Goal: Task Accomplishment & Management: Manage account settings

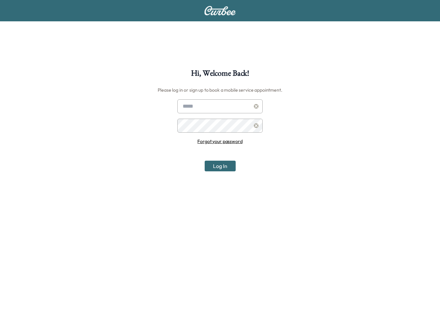
click at [230, 106] on input "text" at bounding box center [219, 106] width 85 height 14
click at [318, 119] on div "Hi, Welcome Back! Please log in or sign up to book a mobile service appointment…" at bounding box center [220, 232] width 440 height 326
click at [254, 126] on icon at bounding box center [256, 125] width 5 height 5
click at [255, 126] on icon at bounding box center [256, 125] width 5 height 5
click at [224, 168] on button "Log In" at bounding box center [220, 166] width 31 height 11
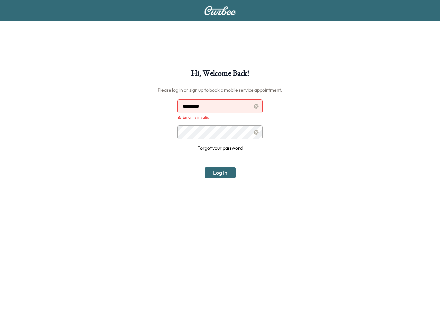
type input "**********"
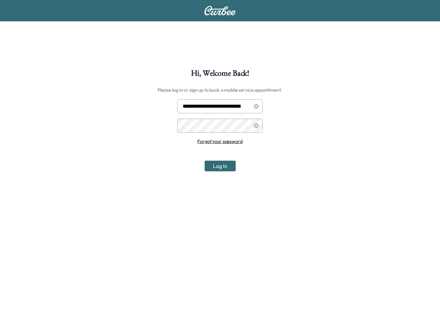
click at [224, 167] on button "Log In" at bounding box center [220, 166] width 31 height 11
click at [256, 106] on icon at bounding box center [256, 106] width 5 height 5
click at [234, 102] on input "text" at bounding box center [219, 106] width 85 height 14
type input "**********"
click at [223, 168] on button "Log In" at bounding box center [220, 166] width 31 height 11
